Goal: Information Seeking & Learning: Understand process/instructions

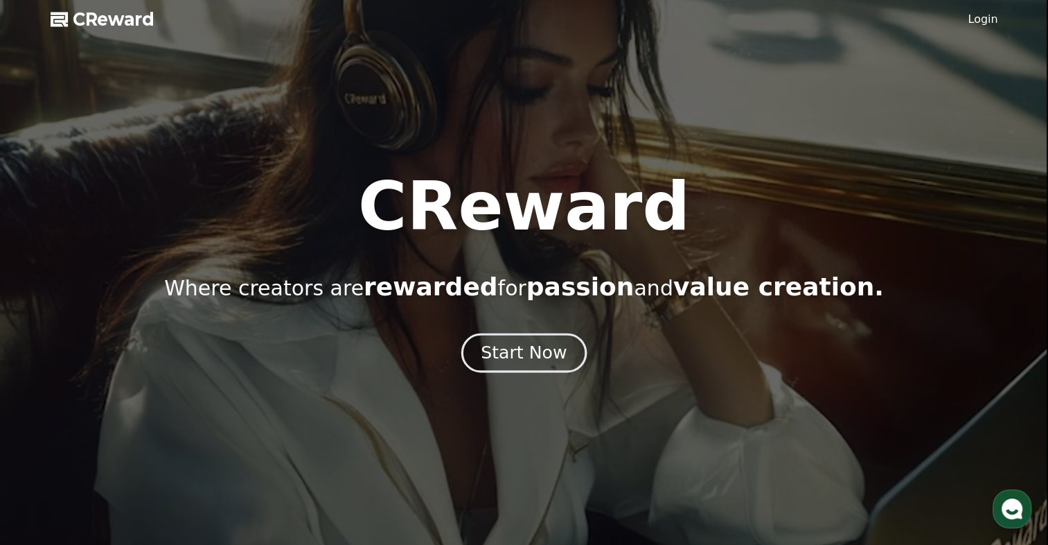
click at [533, 358] on div "Start Now" at bounding box center [524, 353] width 86 height 24
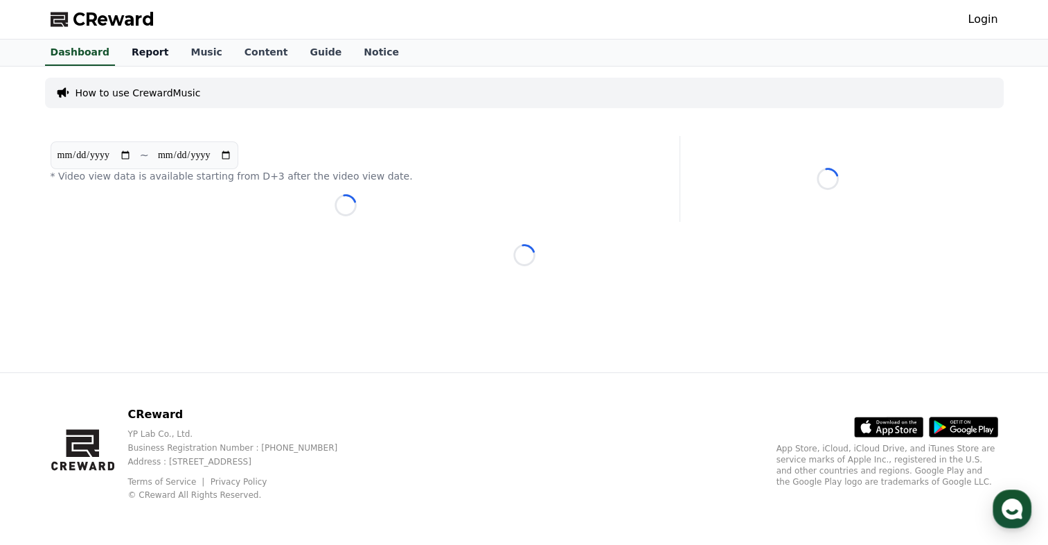
click at [144, 46] on link "Report" at bounding box center [151, 52] width 60 height 26
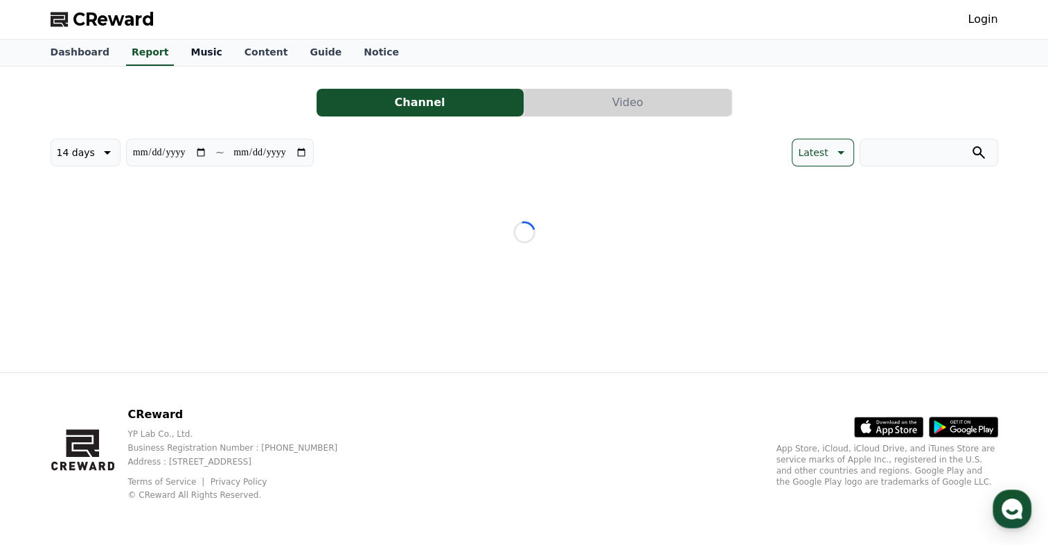
click at [206, 50] on link "Music" at bounding box center [205, 52] width 53 height 26
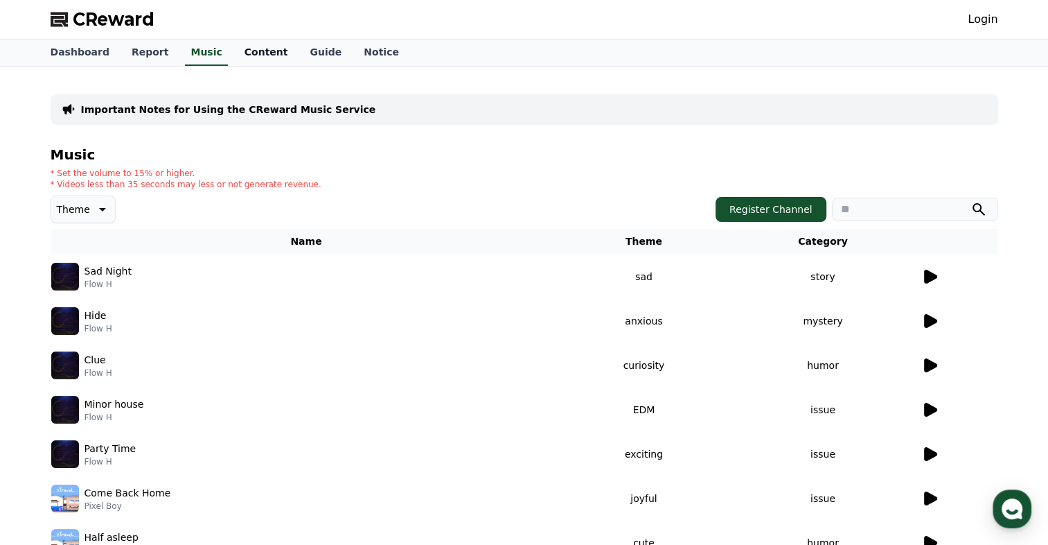
click at [233, 48] on link "Content" at bounding box center [266, 52] width 66 height 26
click at [239, 51] on link "Content" at bounding box center [266, 52] width 55 height 26
click at [299, 51] on link "Guide" at bounding box center [326, 52] width 54 height 26
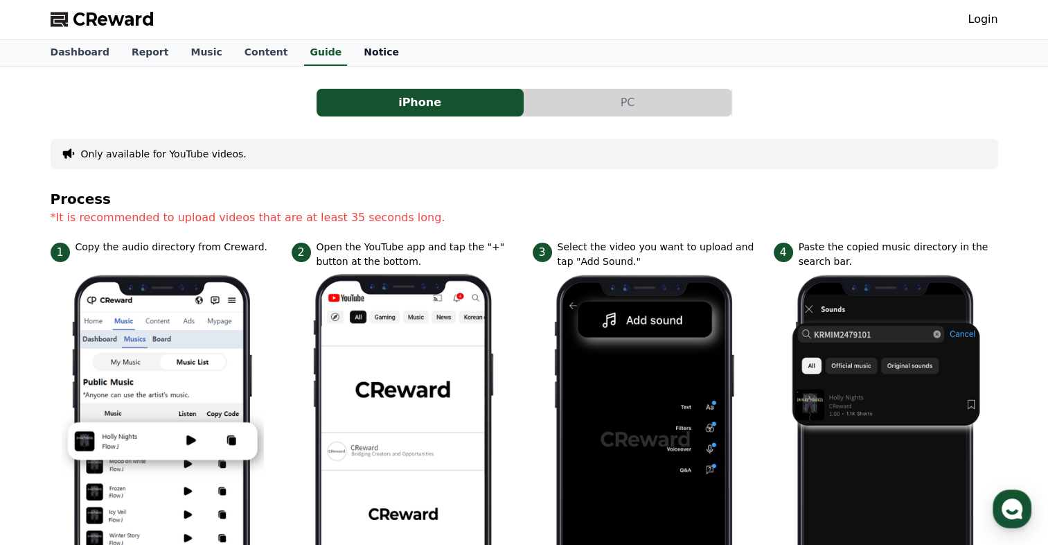
click at [353, 43] on link "Notice" at bounding box center [382, 52] width 58 height 26
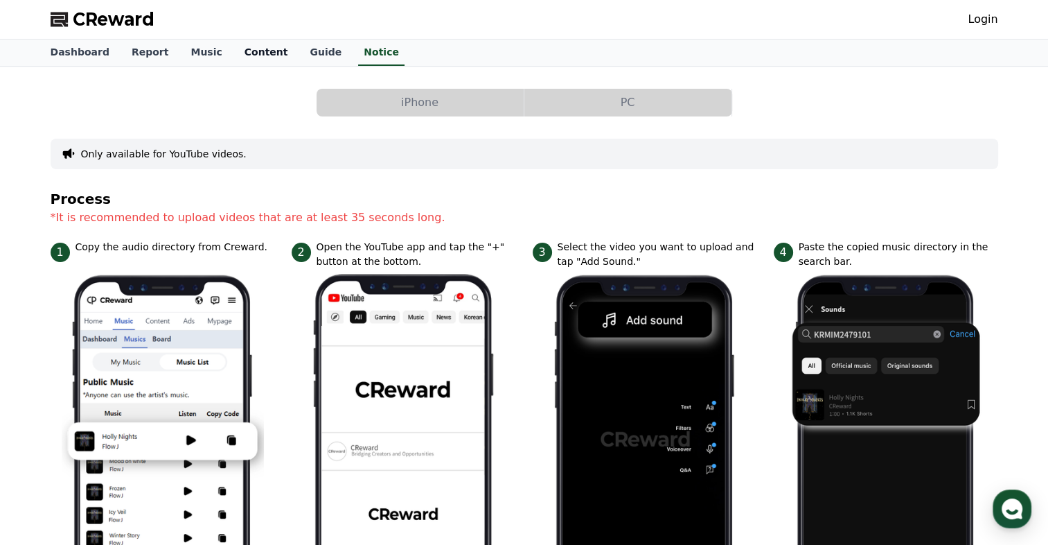
click at [251, 45] on link "Content" at bounding box center [266, 52] width 66 height 26
click at [89, 46] on link "Dashboard" at bounding box center [79, 52] width 81 height 26
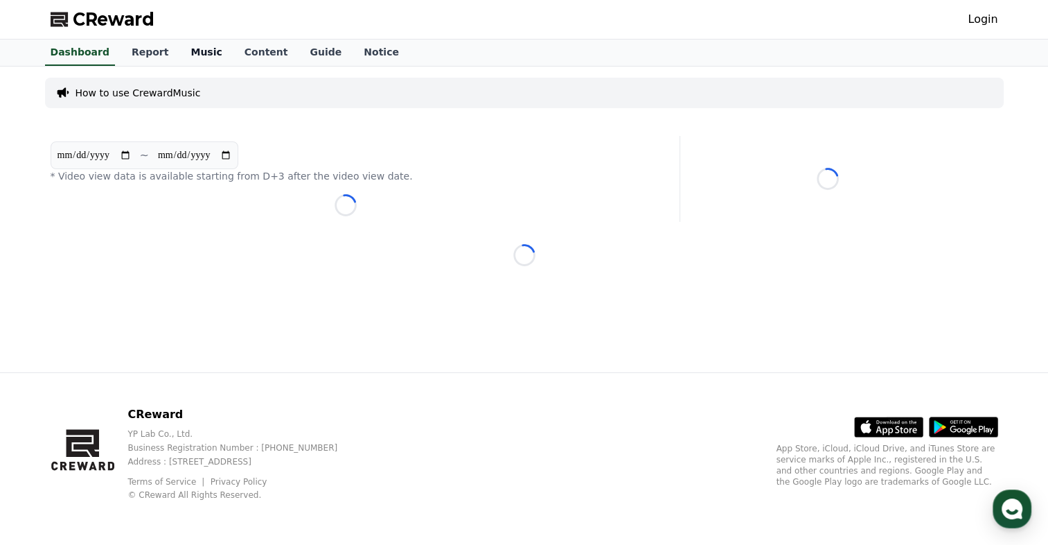
click at [197, 45] on link "Music" at bounding box center [205, 52] width 53 height 26
click at [245, 54] on link "Content" at bounding box center [266, 52] width 66 height 26
click at [179, 57] on link "Music" at bounding box center [205, 52] width 53 height 26
click at [147, 48] on link "Report" at bounding box center [151, 52] width 60 height 26
click at [312, 46] on link "Guide" at bounding box center [326, 52] width 54 height 26
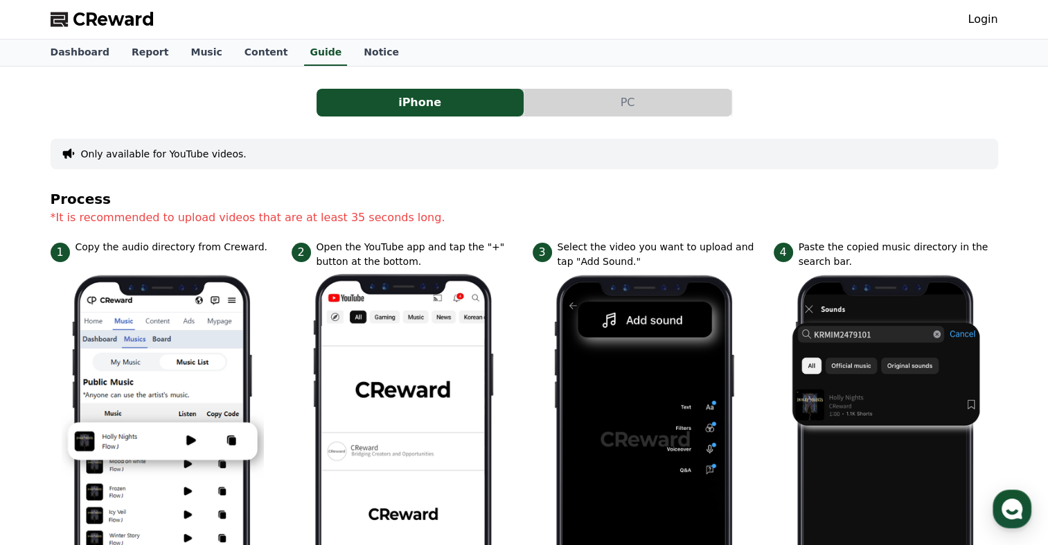
click at [582, 104] on button "PC" at bounding box center [627, 103] width 207 height 28
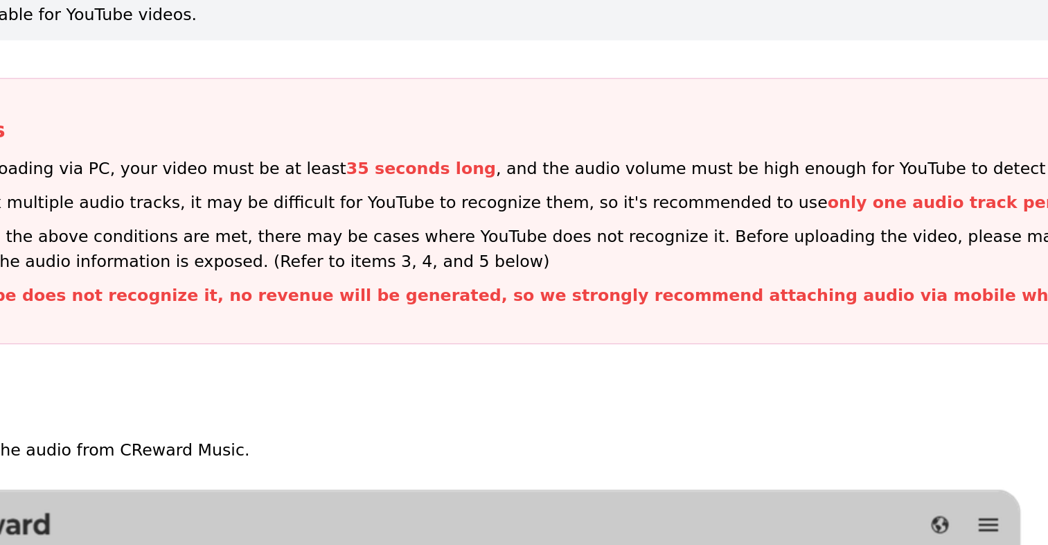
scroll to position [67, 0]
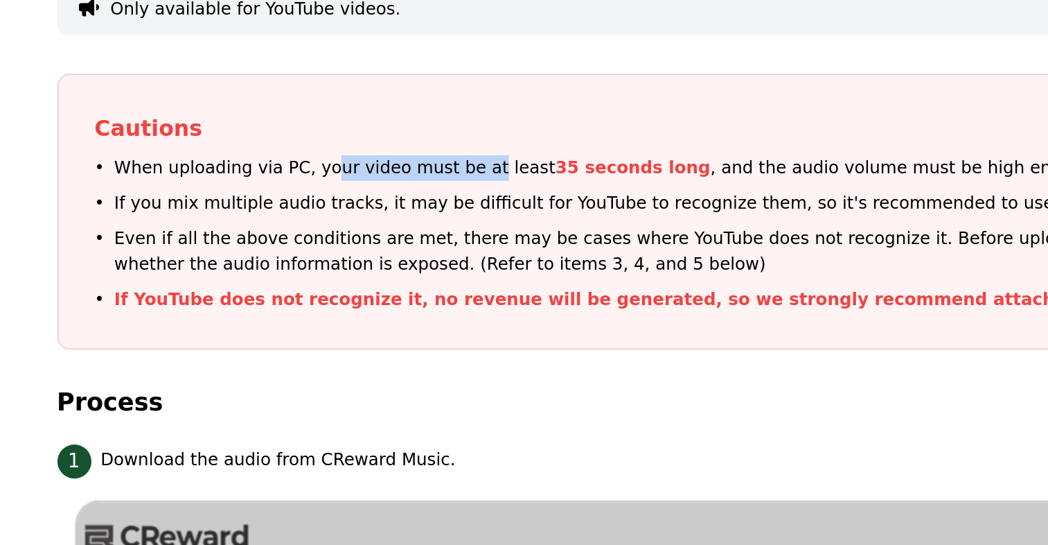
drag, startPoint x: 194, startPoint y: 173, endPoint x: 288, endPoint y: 169, distance: 94.3
click at [288, 169] on div "Cautions When uploading via PC, your video must be at least 35 seconds long , a…" at bounding box center [525, 203] width 948 height 157
click at [291, 199] on p "If you mix multiple audio tracks, it may be difficult for YouTube to recognize …" at bounding box center [436, 198] width 706 height 15
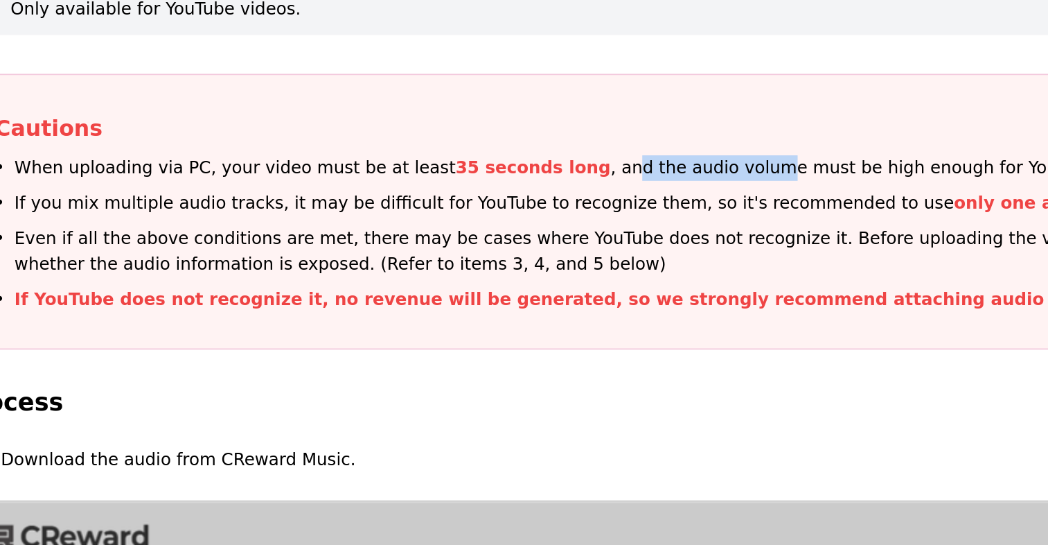
drag, startPoint x: 391, startPoint y: 178, endPoint x: 474, endPoint y: 179, distance: 83.1
click at [474, 179] on p "When uploading via PC, your video must be at least 35 seconds long , and the au…" at bounding box center [422, 178] width 678 height 15
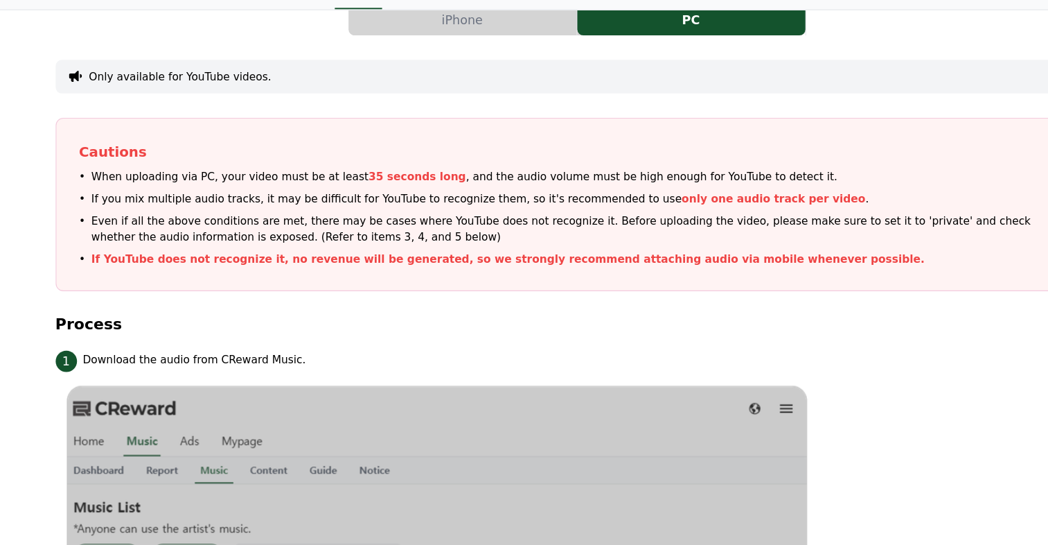
click at [619, 201] on span "only one audio track per video" at bounding box center [702, 198] width 167 height 11
drag, startPoint x: 586, startPoint y: 178, endPoint x: 693, endPoint y: 172, distance: 107.6
click at [693, 172] on li "When uploading via PC, your video must be at least 35 seconds long , and the au…" at bounding box center [524, 178] width 905 height 15
click at [394, 229] on span "Even if all the above conditions are met, there may be cases where YouTube does…" at bounding box center [530, 225] width 894 height 29
drag, startPoint x: 76, startPoint y: 200, endPoint x: 221, endPoint y: 198, distance: 145.5
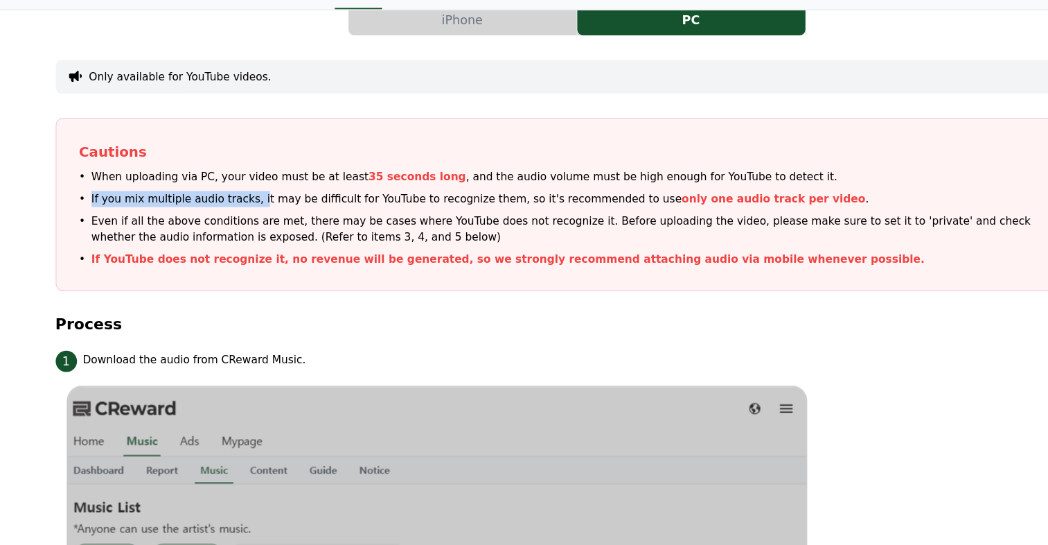
click at [221, 198] on li "If you mix multiple audio tracks, it may be difficult for YouTube to recognize …" at bounding box center [524, 198] width 905 height 15
click at [221, 198] on p "If you mix multiple audio tracks, it may be difficult for YouTube to recognize …" at bounding box center [436, 198] width 706 height 15
drag, startPoint x: 221, startPoint y: 198, endPoint x: 443, endPoint y: 201, distance: 221.7
click at [443, 201] on p "If you mix multiple audio tracks, it may be difficult for YouTube to recognize …" at bounding box center [436, 198] width 706 height 15
click at [444, 204] on ul "When uploading via PC, your video must be at least 35 seconds long , and the au…" at bounding box center [524, 215] width 905 height 89
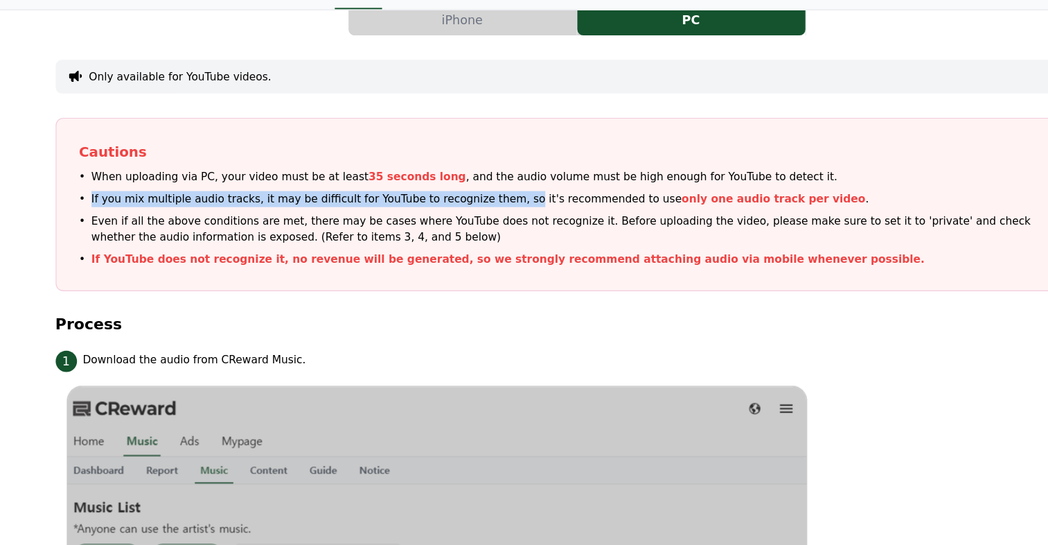
click at [438, 200] on p "If you mix multiple audio tracks, it may be difficult for YouTube to recognize …" at bounding box center [436, 198] width 706 height 15
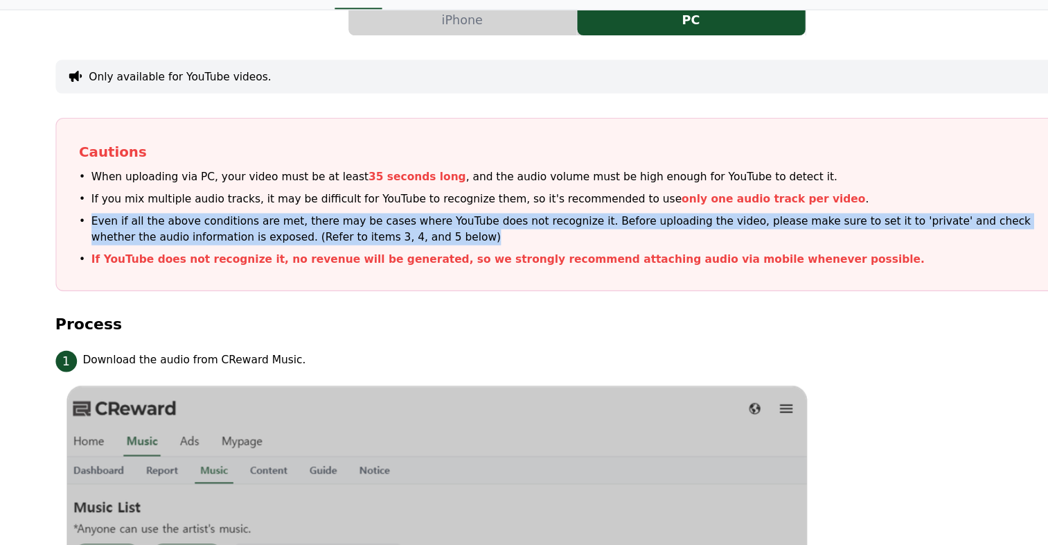
drag, startPoint x: 77, startPoint y: 217, endPoint x: 264, endPoint y: 229, distance: 187.5
click at [264, 229] on li "Even if all the above conditions are met, there may be cases where YouTube does…" at bounding box center [524, 225] width 905 height 29
drag, startPoint x: 264, startPoint y: 229, endPoint x: 281, endPoint y: 236, distance: 18.7
click at [281, 236] on span "Even if all the above conditions are met, there may be cases where YouTube does…" at bounding box center [530, 225] width 894 height 29
click at [329, 229] on span "Even if all the above conditions are met, there may be cases where YouTube does…" at bounding box center [530, 225] width 894 height 29
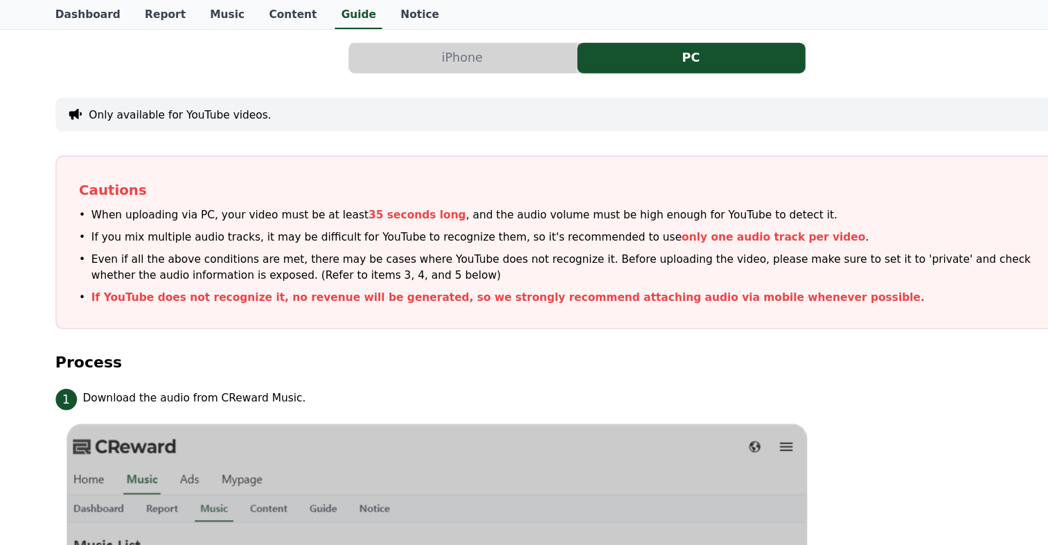
scroll to position [44, 0]
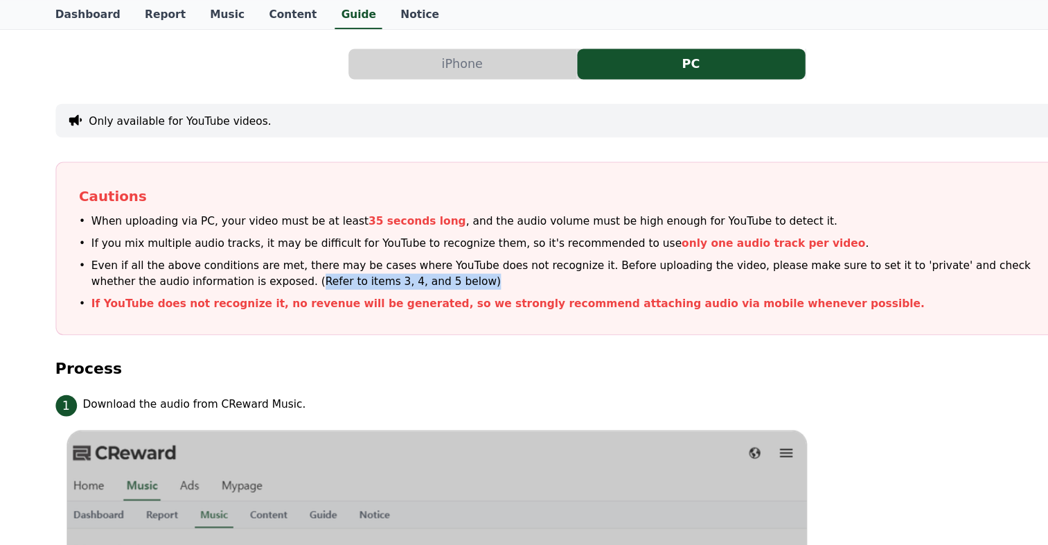
drag, startPoint x: 123, startPoint y: 254, endPoint x: 270, endPoint y: 257, distance: 146.9
click at [270, 257] on span "Even if all the above conditions are met, there may be cases where YouTube does…" at bounding box center [530, 247] width 894 height 29
drag, startPoint x: 270, startPoint y: 257, endPoint x: 237, endPoint y: 270, distance: 35.8
click at [237, 270] on p "If YouTube does not recognize it, no revenue will be generated, so we strongly …" at bounding box center [461, 275] width 757 height 15
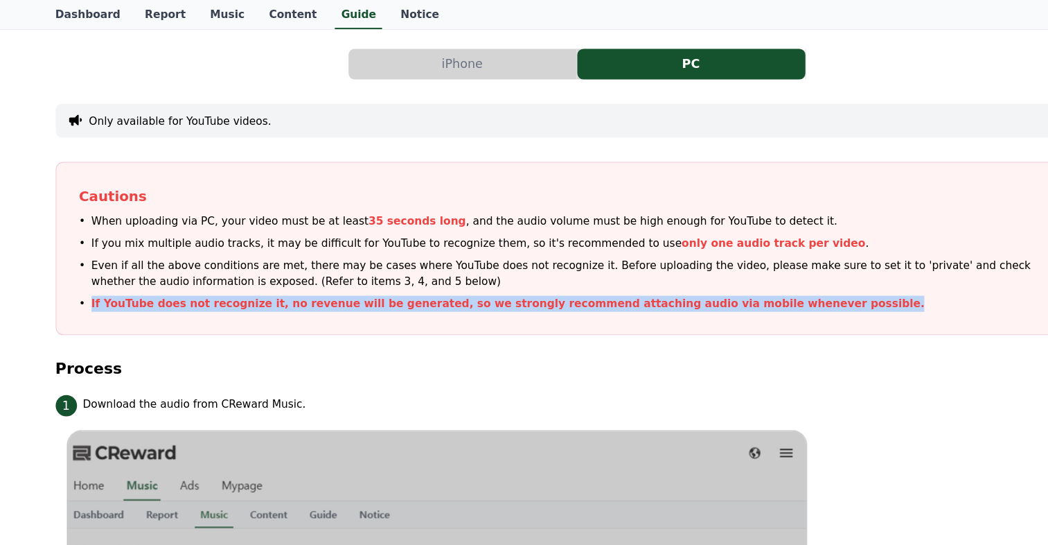
drag, startPoint x: 73, startPoint y: 277, endPoint x: 717, endPoint y: 283, distance: 644.3
click at [717, 283] on div "Cautions When uploading via PC, your video must be at least 35 seconds long , a…" at bounding box center [525, 225] width 948 height 157
click at [689, 289] on div "Cautions When uploading via PC, your video must be at least 35 seconds long , a…" at bounding box center [525, 225] width 948 height 157
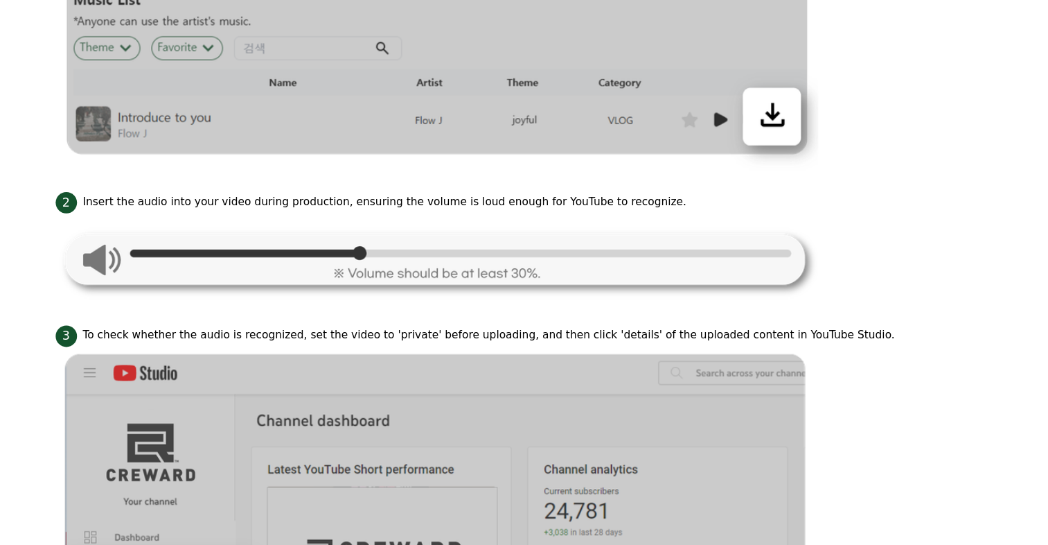
scroll to position [497, 0]
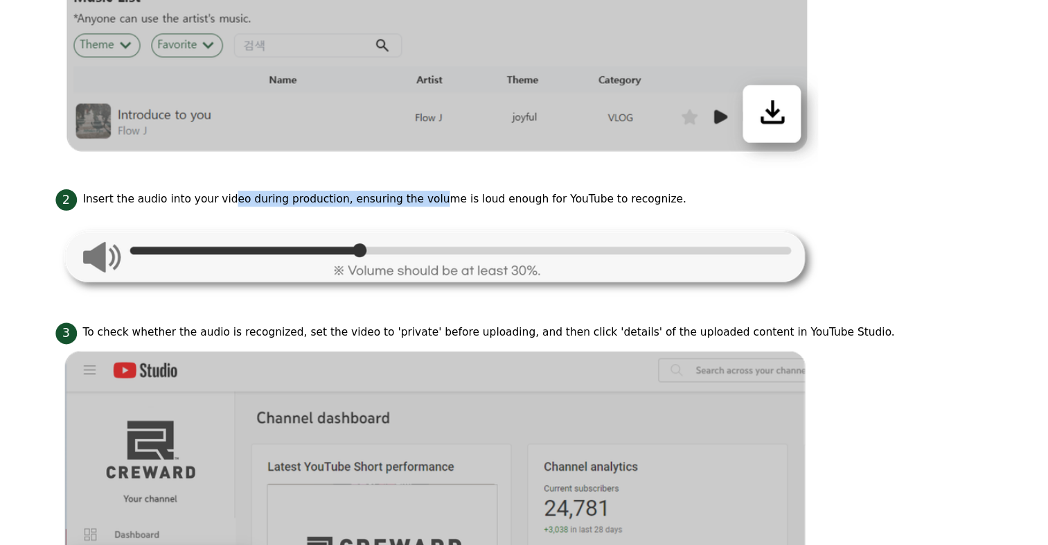
drag, startPoint x: 201, startPoint y: 229, endPoint x: 370, endPoint y: 227, distance: 169.0
click at [370, 227] on p "Insert the audio into your video during production, ensuring the volume is loud…" at bounding box center [350, 230] width 549 height 15
drag, startPoint x: 370, startPoint y: 227, endPoint x: 421, endPoint y: 318, distance: 103.9
click at [421, 318] on img at bounding box center [397, 282] width 693 height 82
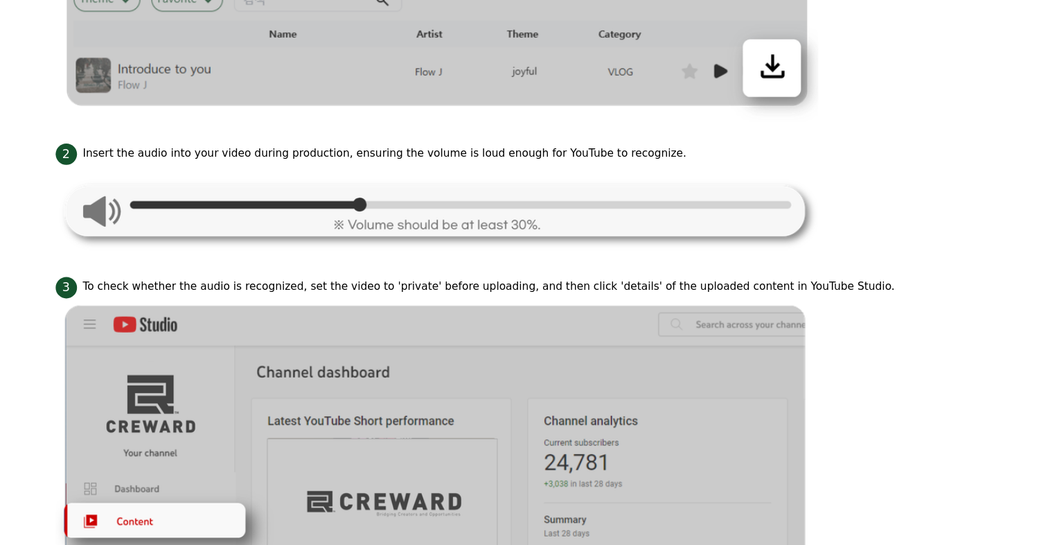
click at [454, 292] on ul "1 Download the audio from CReward Music. 2 Insert the audio into your video dur…" at bounding box center [525, 524] width 948 height 1327
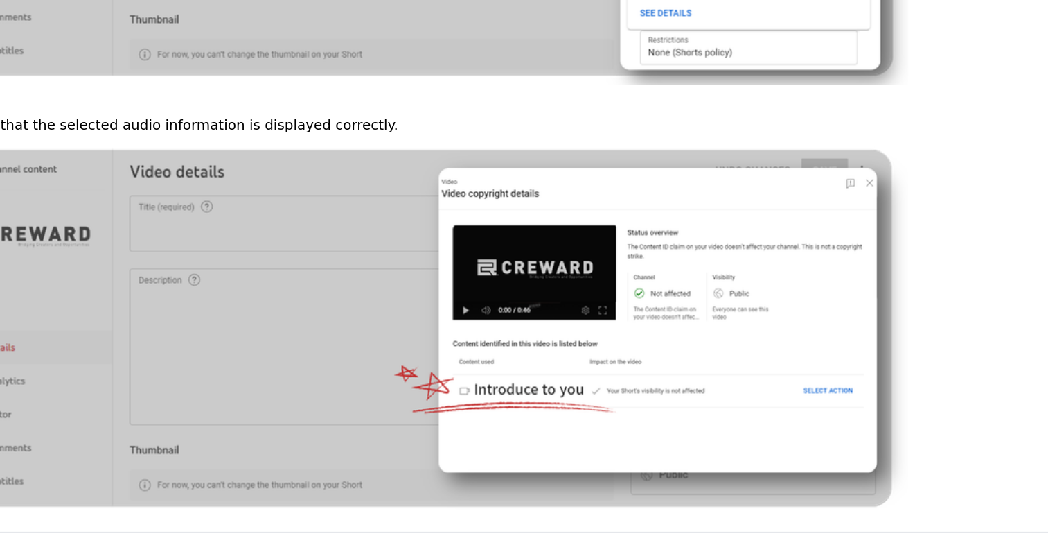
scroll to position [1270, 0]
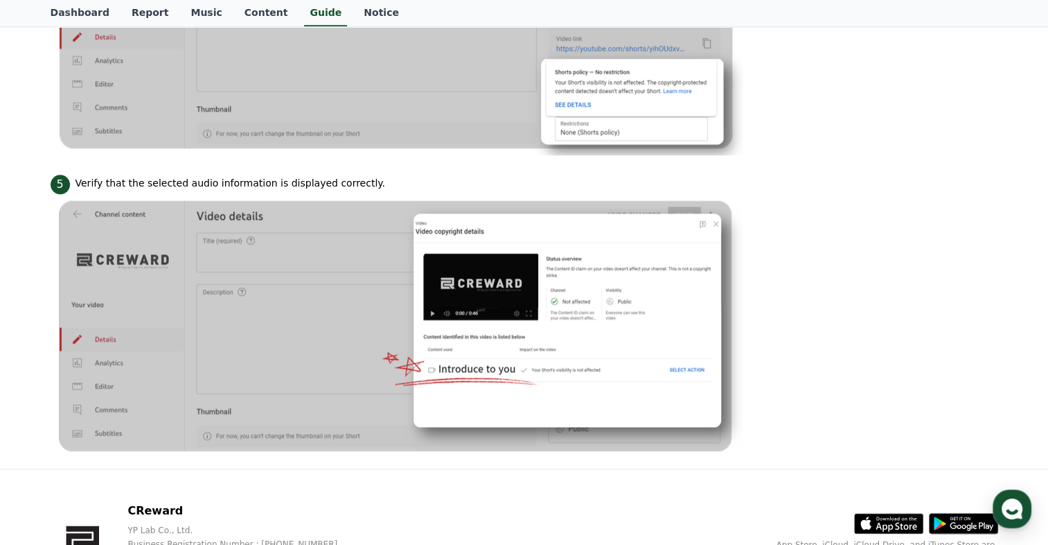
click at [894, 320] on li "5 Verify that the selected audio information is displayed correctly." at bounding box center [525, 314] width 948 height 285
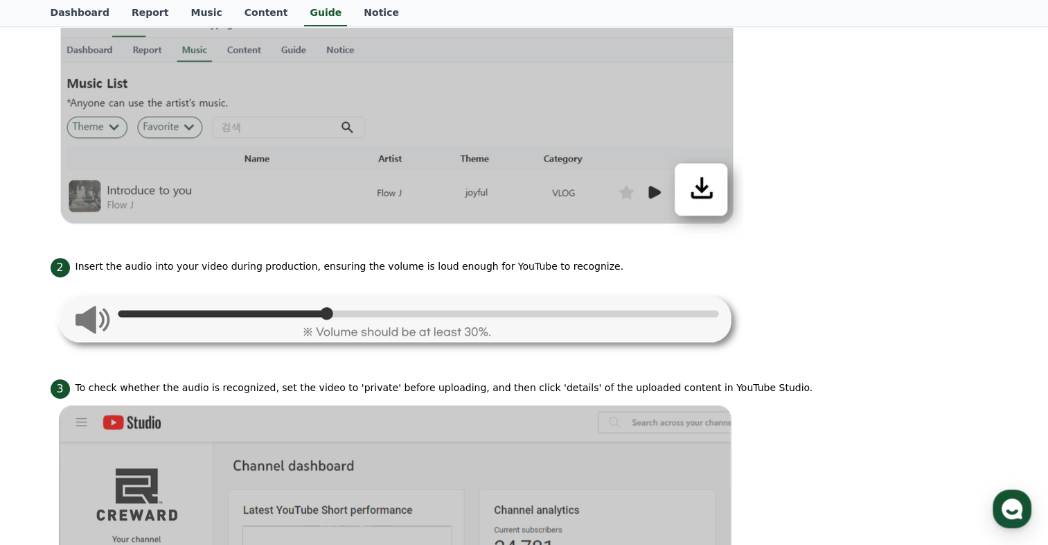
scroll to position [394, 0]
